Goal: Task Accomplishment & Management: Complete application form

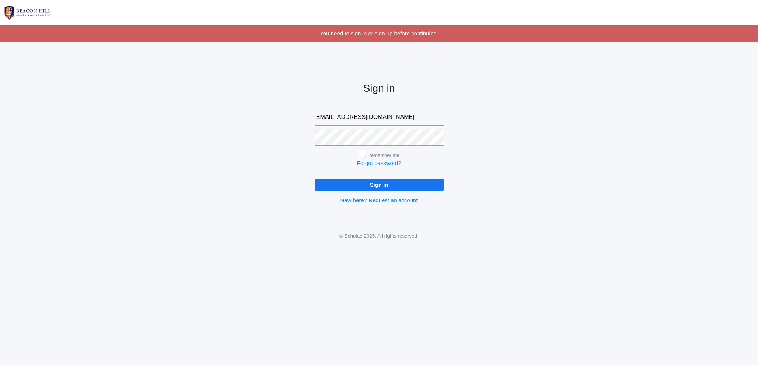
type input "lopez3791@gmail.com"
click at [365, 185] on input "Sign in" at bounding box center [379, 185] width 129 height 12
click at [361, 153] on input "Remember me" at bounding box center [362, 153] width 7 height 7
checkbox input "true"
click at [379, 187] on input "Sign in" at bounding box center [379, 185] width 129 height 12
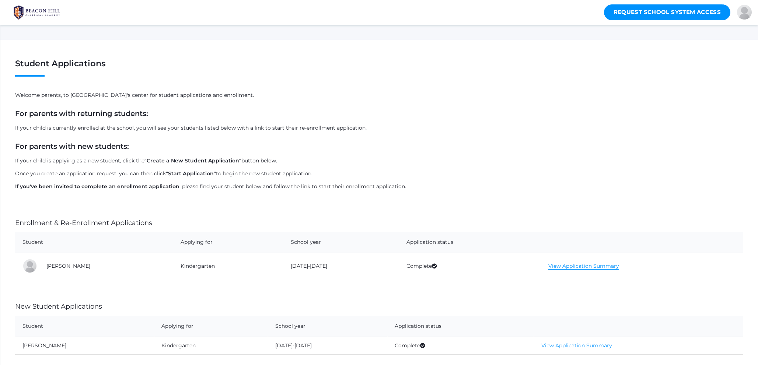
click at [644, 14] on link "Request School System Access" at bounding box center [667, 12] width 127 height 16
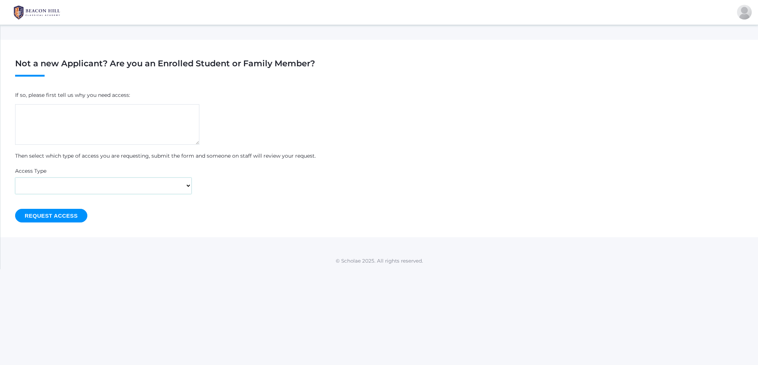
click at [189, 187] on select "I'm a Parent I'm a Student I'm Someone else" at bounding box center [103, 186] width 177 height 17
select select "parent"
click at [40, 16] on img at bounding box center [36, 12] width 55 height 18
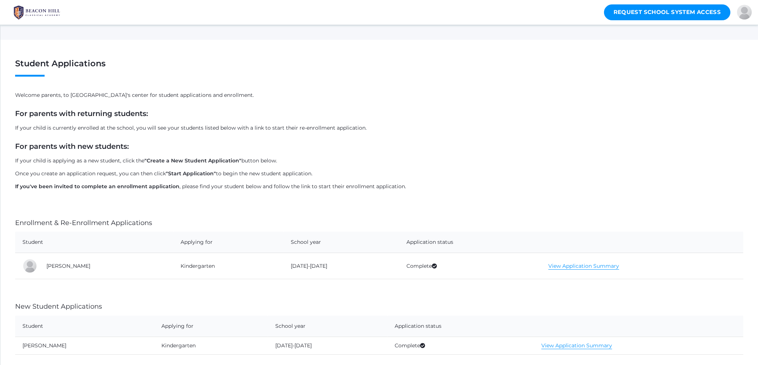
click at [40, 16] on img at bounding box center [36, 12] width 55 height 18
click at [48, 12] on img at bounding box center [36, 12] width 55 height 18
click at [702, 14] on link "Request School System Access" at bounding box center [667, 12] width 127 height 16
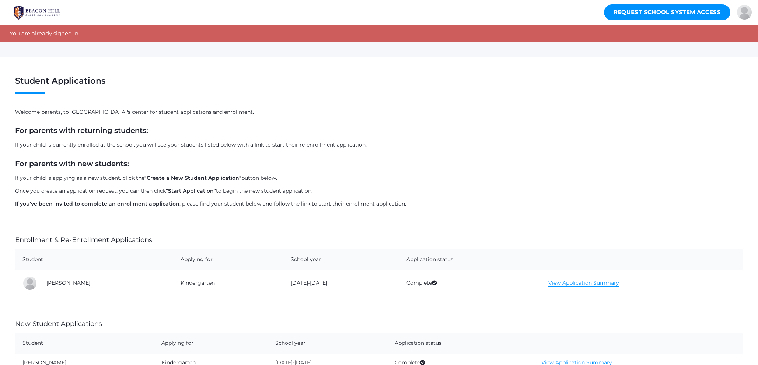
click at [41, 13] on img at bounding box center [36, 12] width 55 height 18
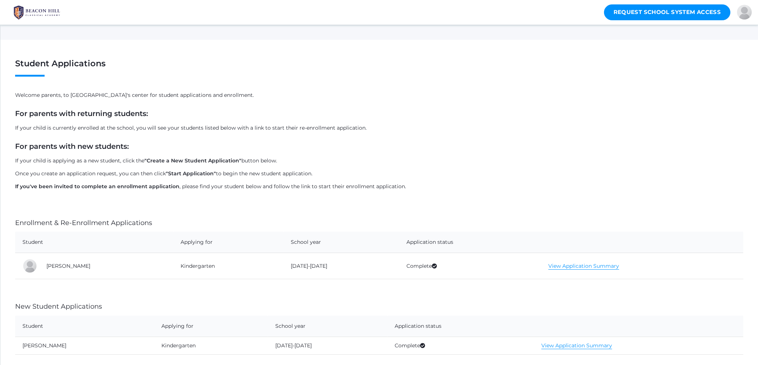
click at [41, 13] on img at bounding box center [36, 12] width 55 height 18
click at [657, 14] on link "Request School System Access" at bounding box center [667, 12] width 127 height 16
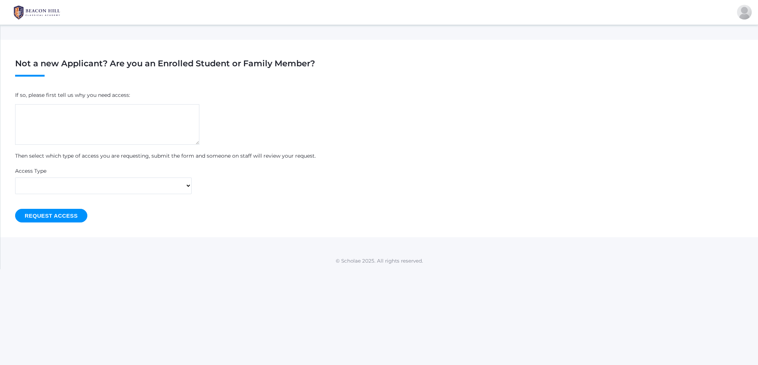
click at [118, 139] on textarea at bounding box center [107, 124] width 184 height 41
click at [96, 183] on select "I'm a Parent I'm a Student I'm Someone else" at bounding box center [103, 186] width 177 height 17
select select "parent"
click at [49, 118] on textarea at bounding box center [107, 124] width 184 height 41
drag, startPoint x: 108, startPoint y: 110, endPoint x: 126, endPoint y: 113, distance: 18.3
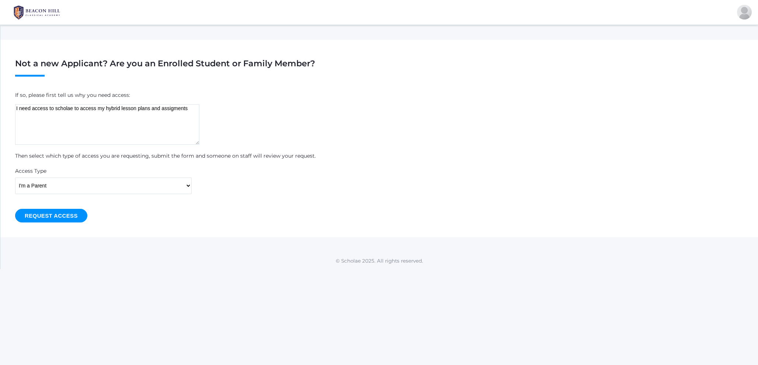
click at [108, 110] on textarea "I need access to scholae to access my hybrid lesson plans and assigments" at bounding box center [107, 124] width 184 height 41
type textarea "I need access to scholae to access the hybrid lesson plans and assignments for …"
click at [54, 218] on input "Request Access" at bounding box center [51, 216] width 72 height 14
